Goal: Information Seeking & Learning: Learn about a topic

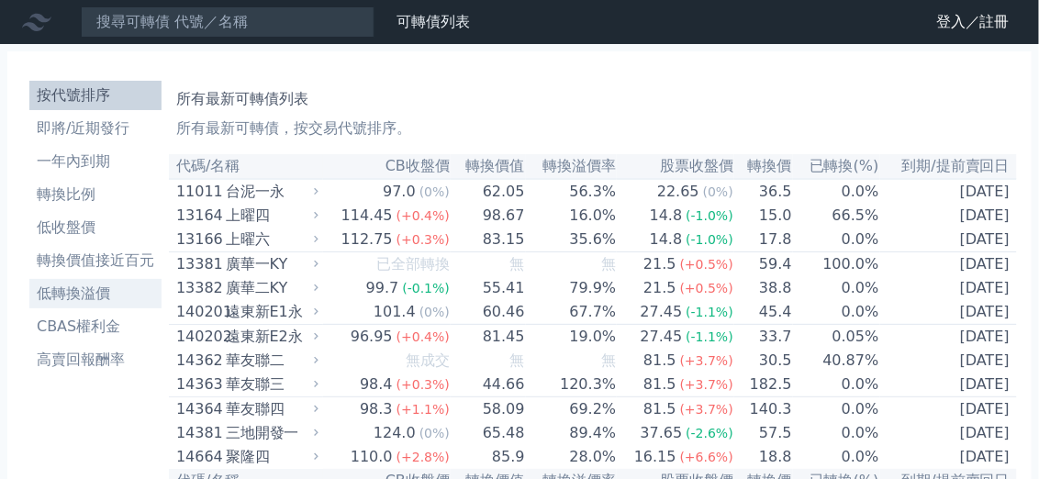
click at [92, 297] on li "低轉換溢價" at bounding box center [95, 294] width 132 height 22
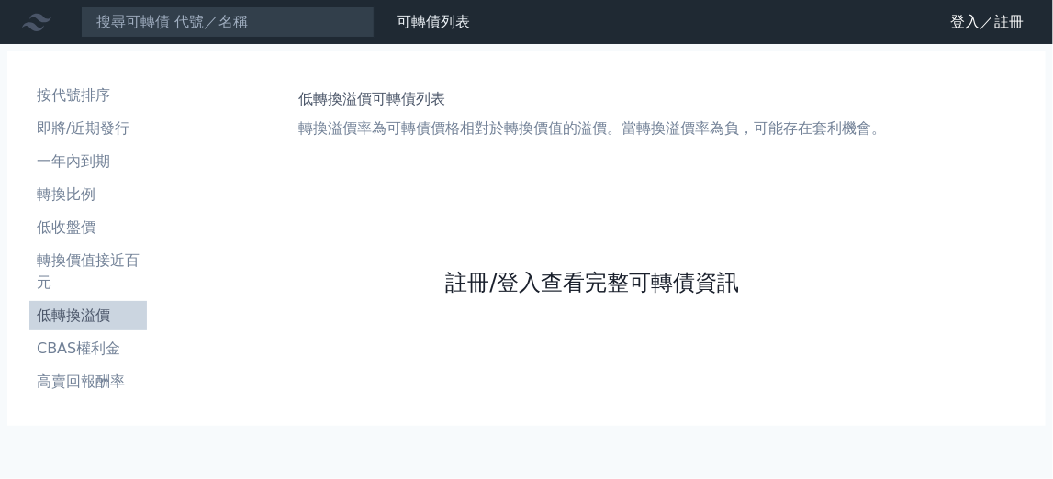
click at [574, 274] on link "註冊/登入查看完整可轉債資訊" at bounding box center [592, 282] width 294 height 29
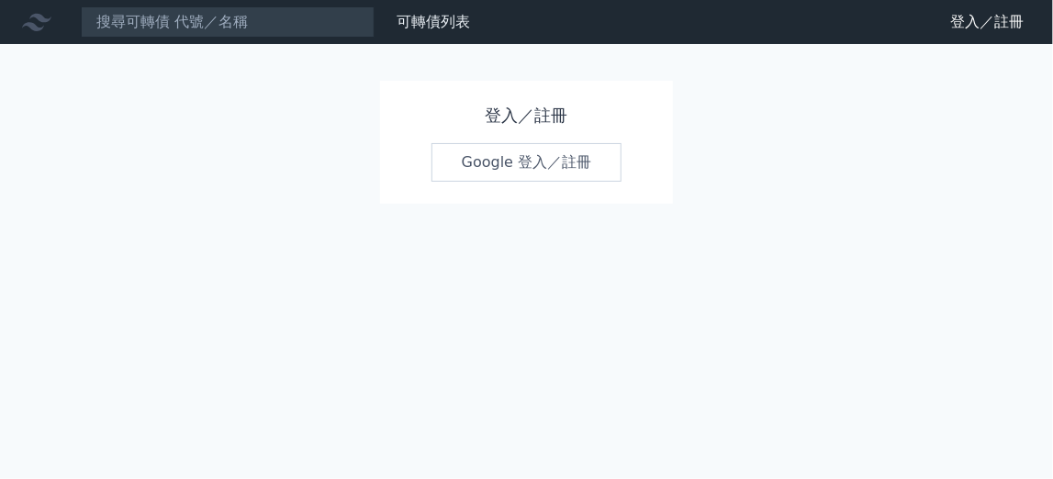
click at [552, 159] on link "Google 登入／註冊" at bounding box center [526, 162] width 191 height 39
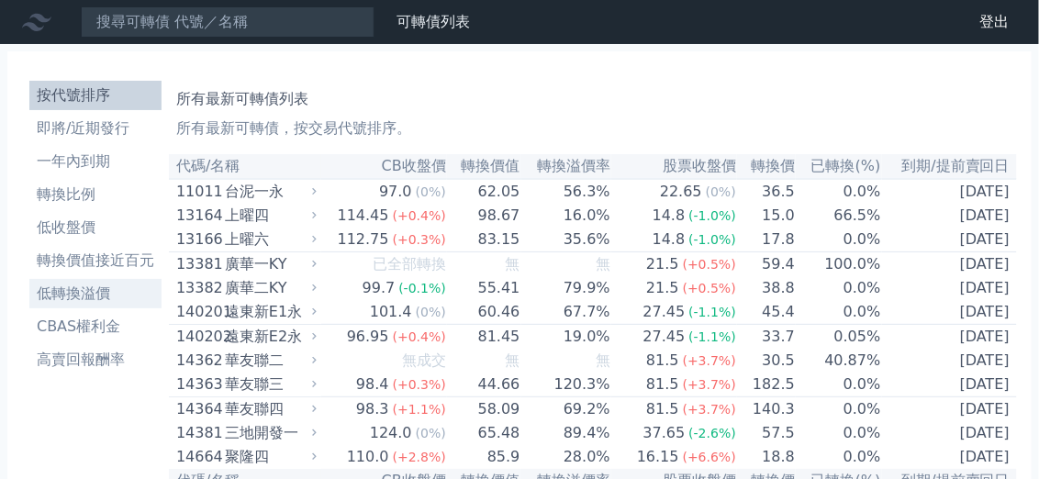
click at [87, 300] on li "低轉換溢價" at bounding box center [95, 294] width 132 height 22
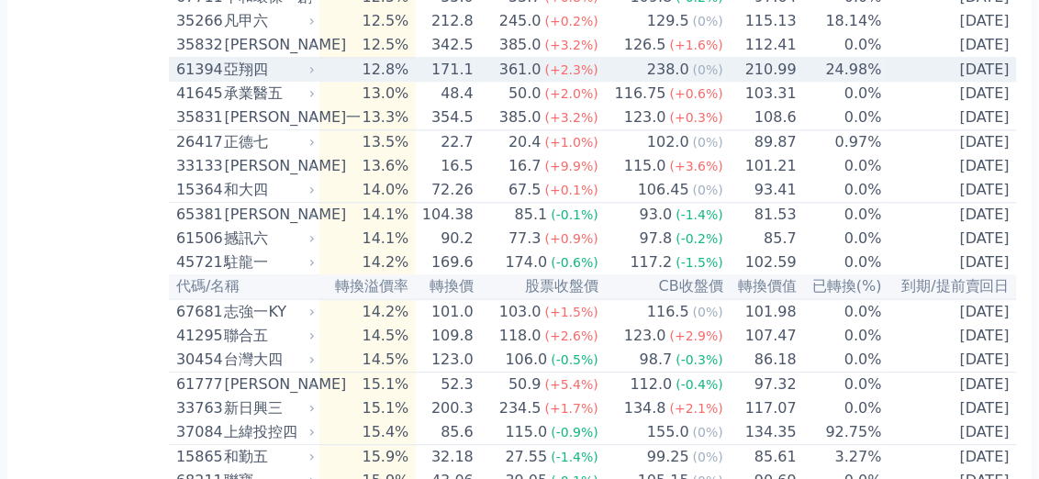
scroll to position [3029, 0]
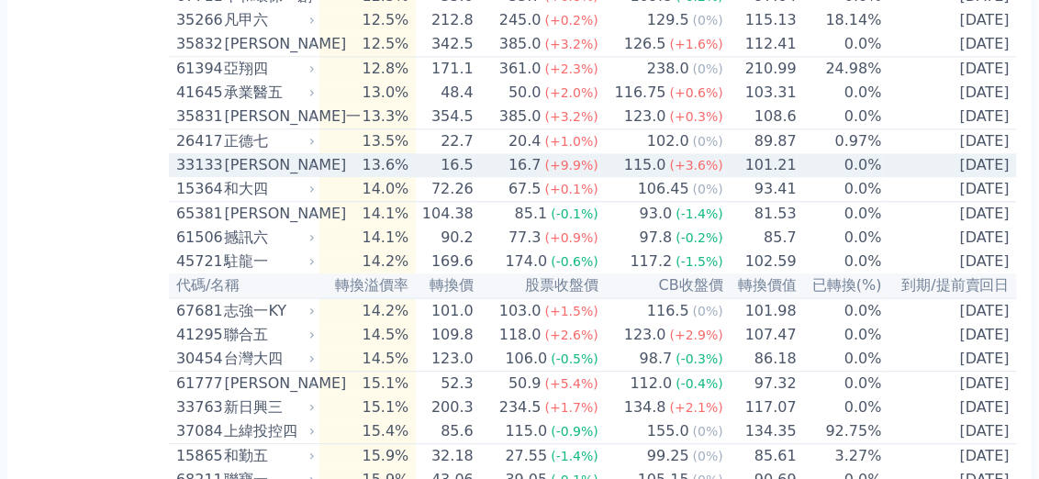
click at [286, 176] on div "[PERSON_NAME]" at bounding box center [268, 165] width 87 height 22
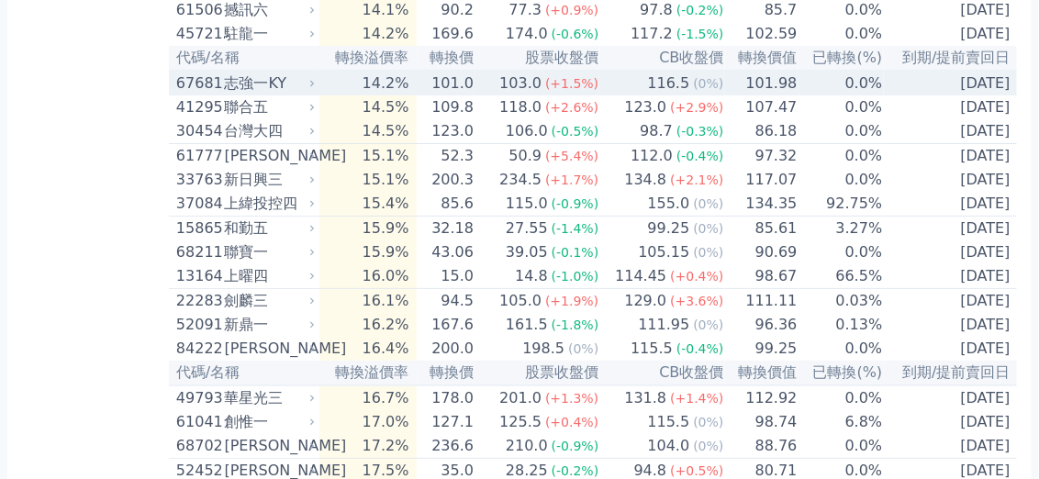
scroll to position [3855, 0]
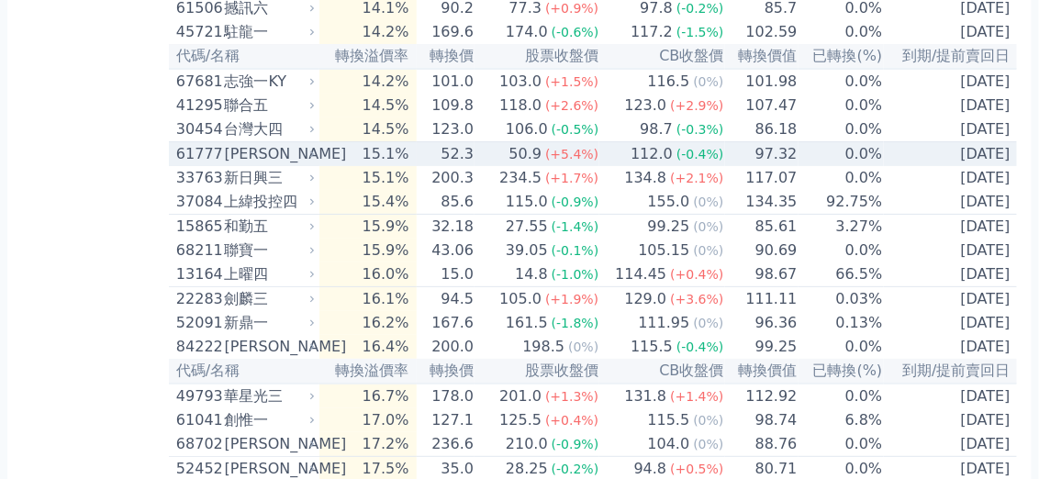
click at [236, 165] on div "[PERSON_NAME]" at bounding box center [267, 154] width 87 height 22
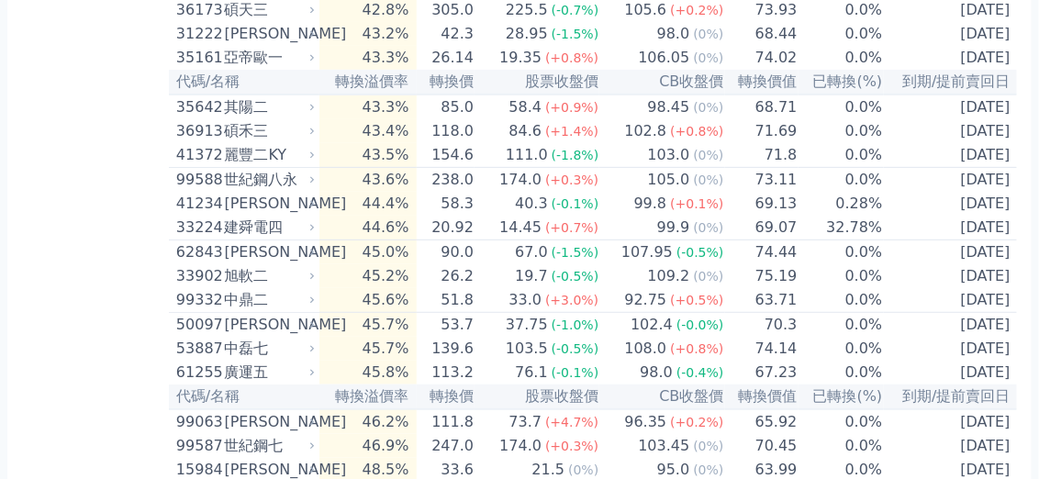
scroll to position [7894, 0]
